Goal: Transaction & Acquisition: Book appointment/travel/reservation

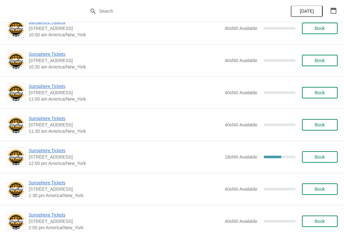
scroll to position [324, 0]
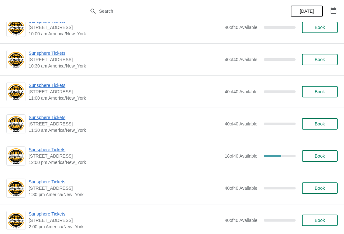
click at [56, 149] on span "Sunsphere Tickets" at bounding box center [125, 149] width 193 height 6
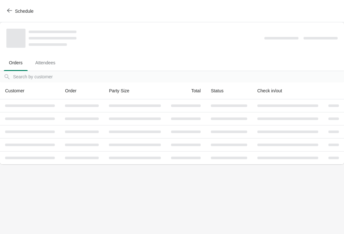
scroll to position [0, 0]
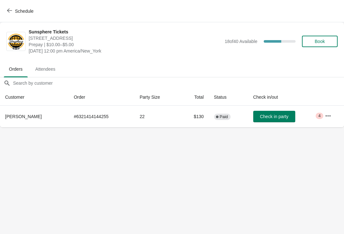
click at [16, 12] on span "Schedule" at bounding box center [24, 11] width 18 height 5
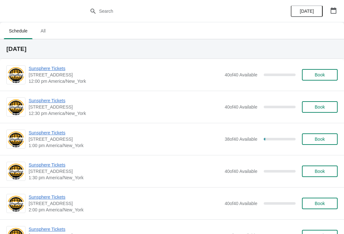
click at [315, 74] on span "Book" at bounding box center [320, 74] width 10 height 5
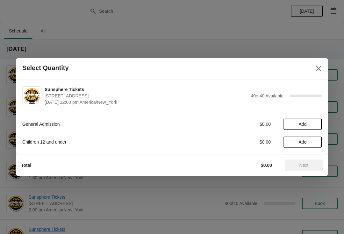
click at [317, 115] on div "General Admission $0.00 Add Children 12 and under $0.00 Add" at bounding box center [171, 130] width 299 height 36
click at [318, 123] on button "Add" at bounding box center [302, 123] width 38 height 11
click at [315, 137] on button "Add" at bounding box center [302, 141] width 38 height 11
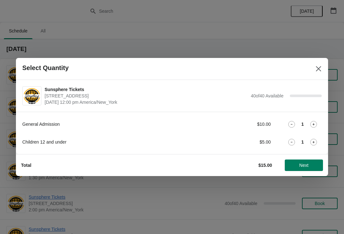
click at [316, 136] on div "General Admission $10.00 1 Children 12 and under $5.00 1" at bounding box center [171, 130] width 299 height 36
click at [311, 140] on icon at bounding box center [313, 142] width 7 height 7
click at [306, 169] on button "Next" at bounding box center [304, 164] width 38 height 11
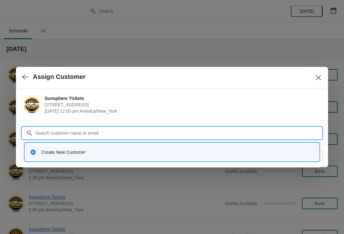
click at [95, 145] on div "Create New Customer" at bounding box center [171, 151] width 289 height 13
